Goal: Use online tool/utility: Utilize a website feature to perform a specific function

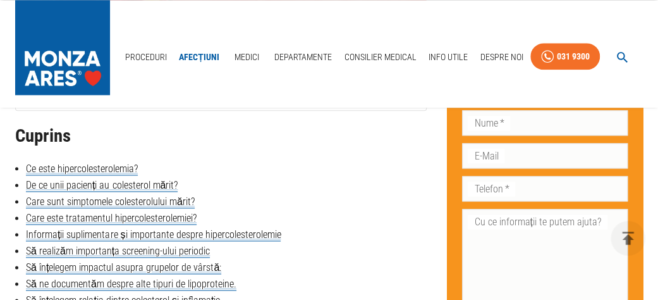
scroll to position [632, 0]
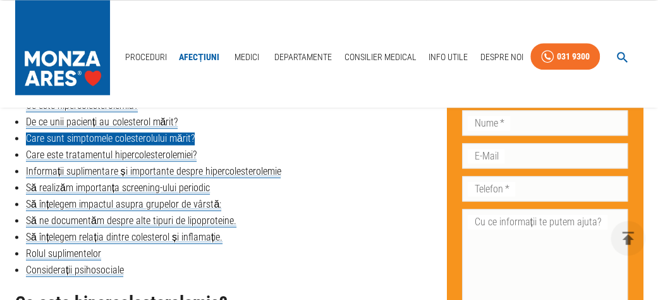
click at [149, 137] on link "Care sunt simptomele colesterolului mărit?" at bounding box center [110, 138] width 169 height 13
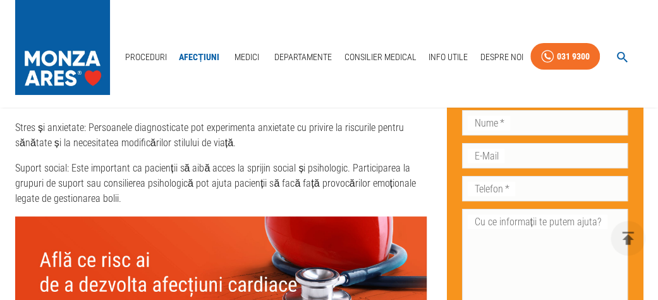
scroll to position [3987, 0]
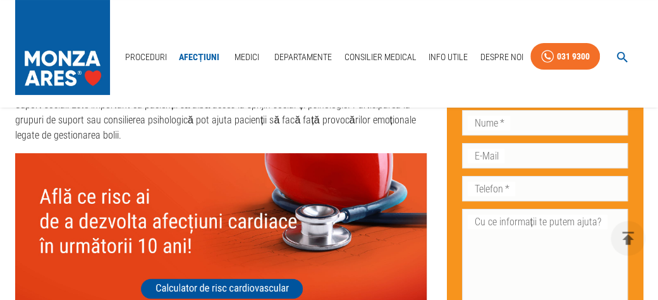
click at [229, 224] on img at bounding box center [220, 235] width 411 height 165
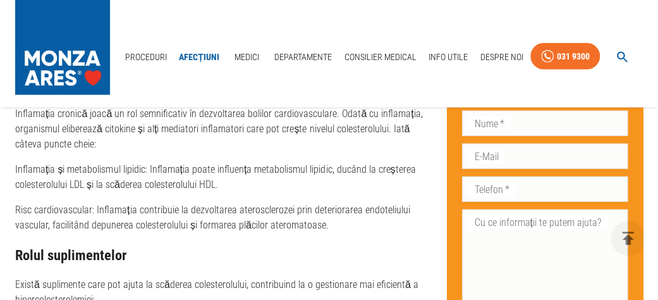
scroll to position [3292, 0]
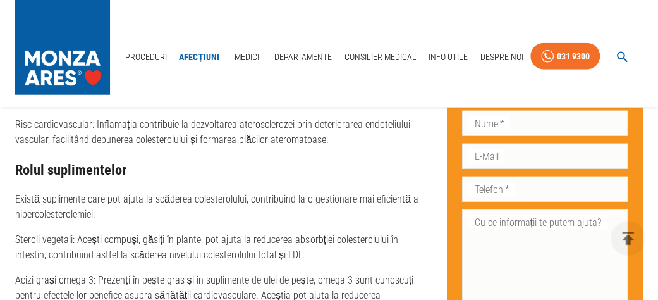
scroll to position [632, 0]
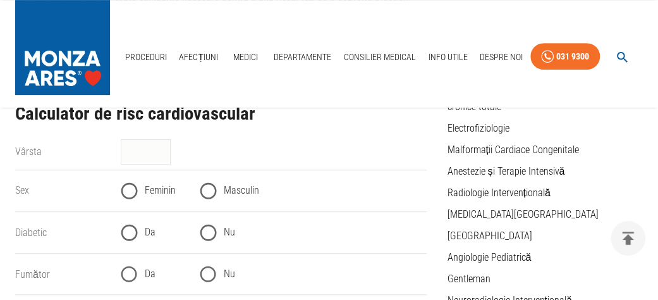
scroll to position [253, 0]
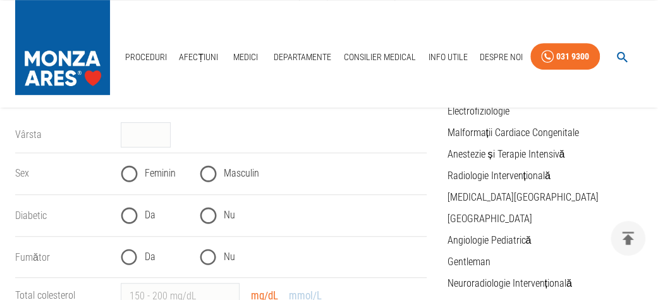
click at [130, 175] on input "Feminin" at bounding box center [129, 173] width 31 height 31
radio input "true"
click at [210, 215] on input "Nu" at bounding box center [208, 215] width 31 height 31
radio input "true"
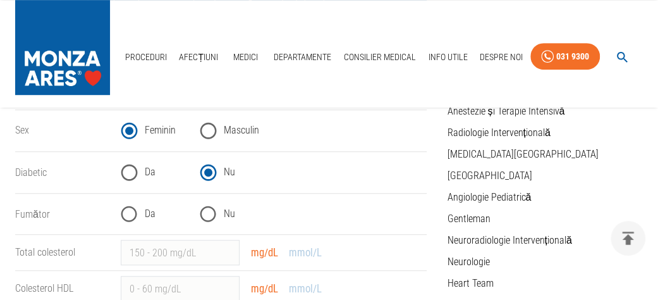
scroll to position [316, 0]
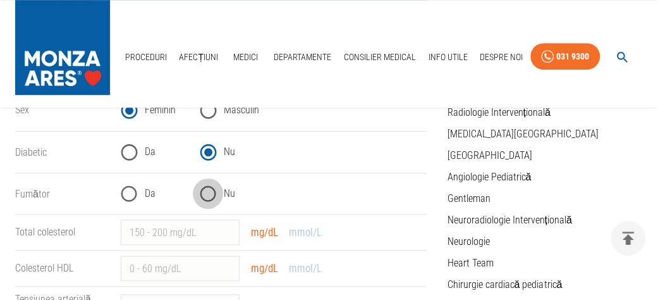
click at [209, 196] on input "Nu" at bounding box center [208, 193] width 31 height 31
radio input "true"
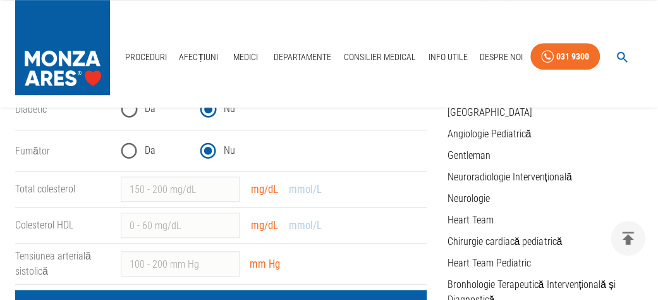
scroll to position [379, 0]
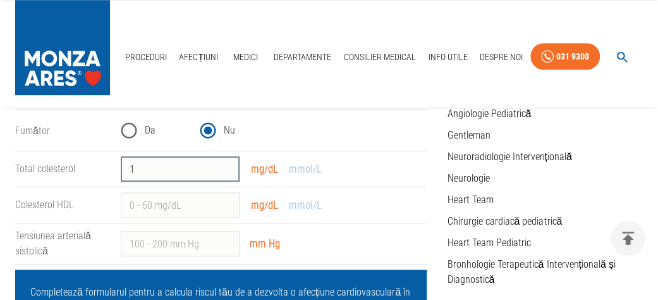
click at [226, 165] on input "1" at bounding box center [180, 168] width 119 height 25
type input "1"
type input "319"
click at [209, 205] on input "Colesterol HDL" at bounding box center [180, 204] width 119 height 25
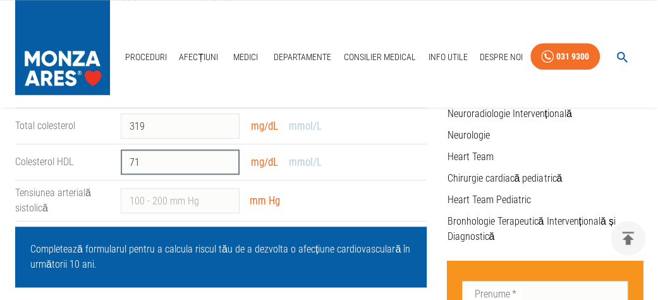
scroll to position [442, 0]
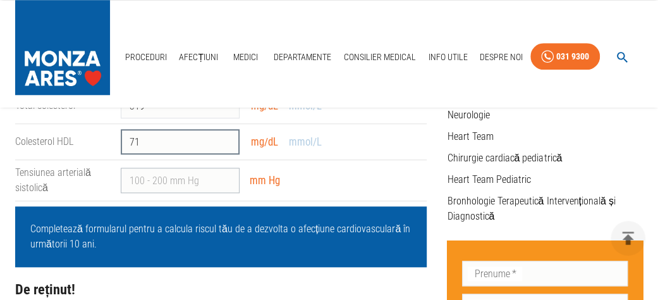
type input "71"
click at [130, 178] on input "Tensiunea arterială sistolică" at bounding box center [180, 179] width 119 height 25
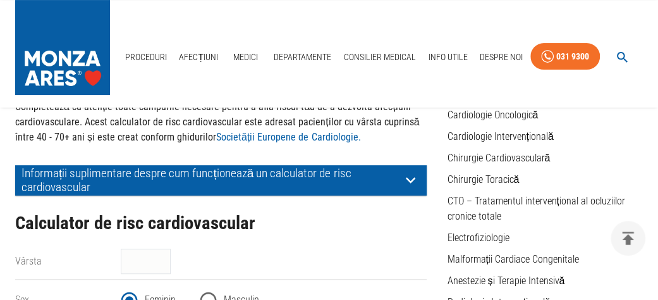
scroll to position [190, 0]
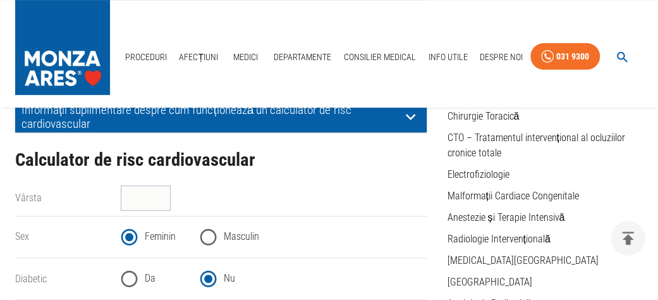
type input "140"
click at [161, 193] on input "40" at bounding box center [146, 197] width 50 height 25
type input "4"
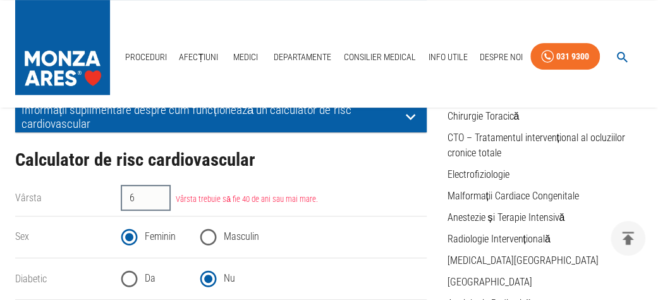
type input "65"
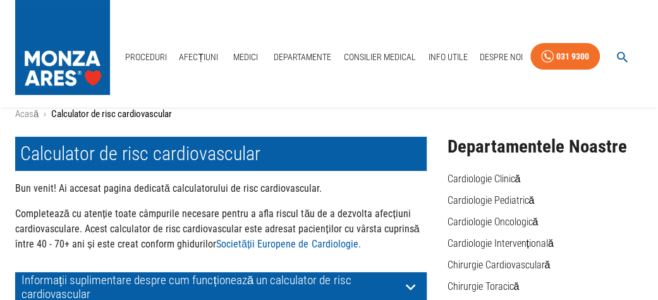
scroll to position [0, 0]
